Goal: Register for event/course

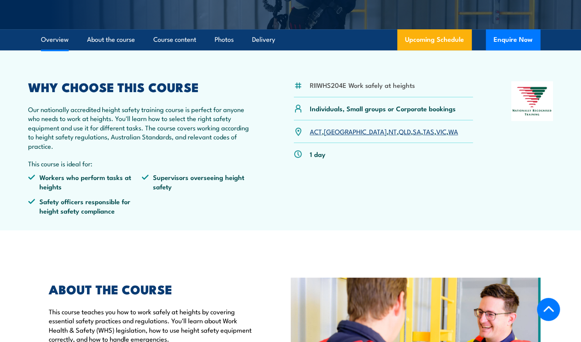
scroll to position [195, 0]
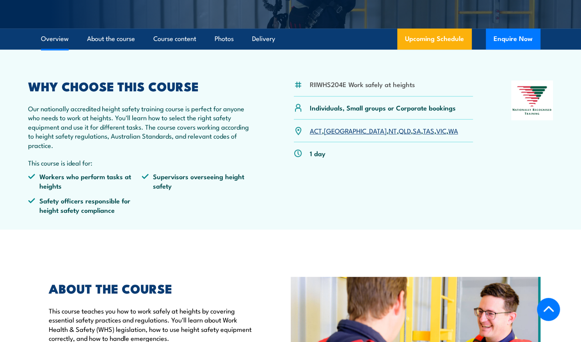
click at [413, 129] on link "SA" at bounding box center [417, 130] width 8 height 9
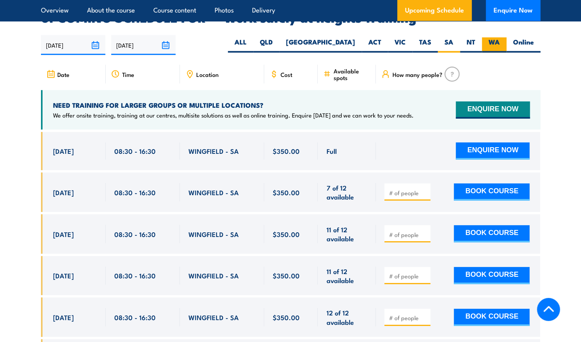
click at [493, 37] on label "WA" at bounding box center [494, 44] width 25 height 15
click at [500, 37] on input "WA" at bounding box center [502, 39] width 5 height 5
radio input "true"
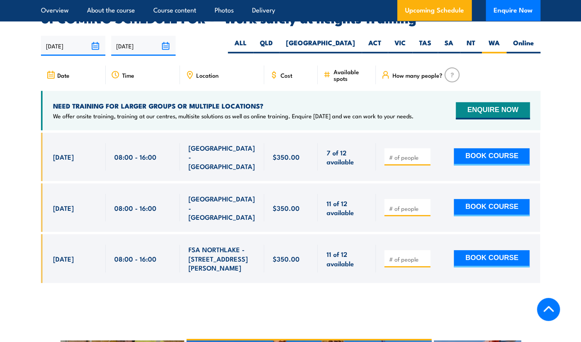
scroll to position [1242, 0]
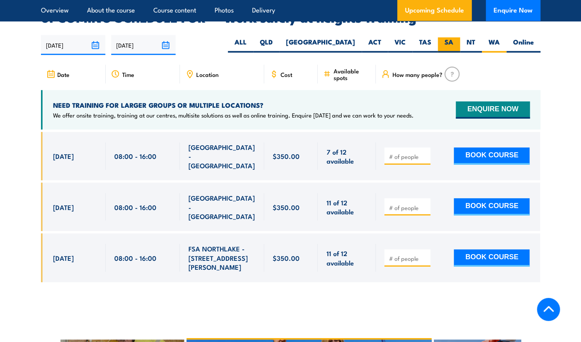
click at [450, 37] on label "SA" at bounding box center [449, 44] width 22 height 15
click at [453, 37] on input "SA" at bounding box center [455, 39] width 5 height 5
radio input "true"
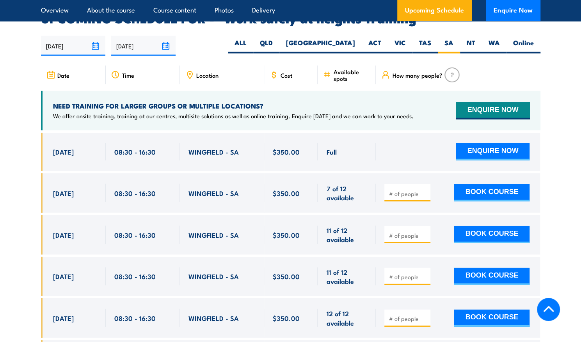
scroll to position [1242, 0]
